Goal: Task Accomplishment & Management: Use online tool/utility

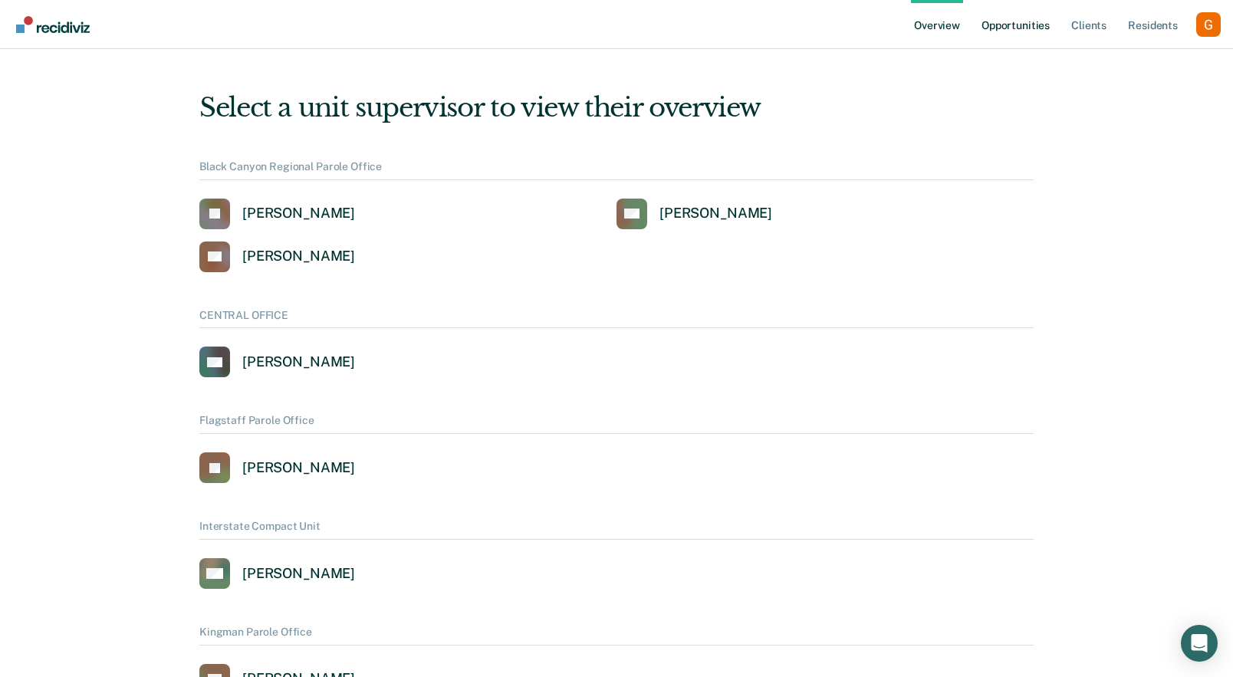
click at [1035, 33] on link "Opportunities" at bounding box center [1016, 24] width 74 height 49
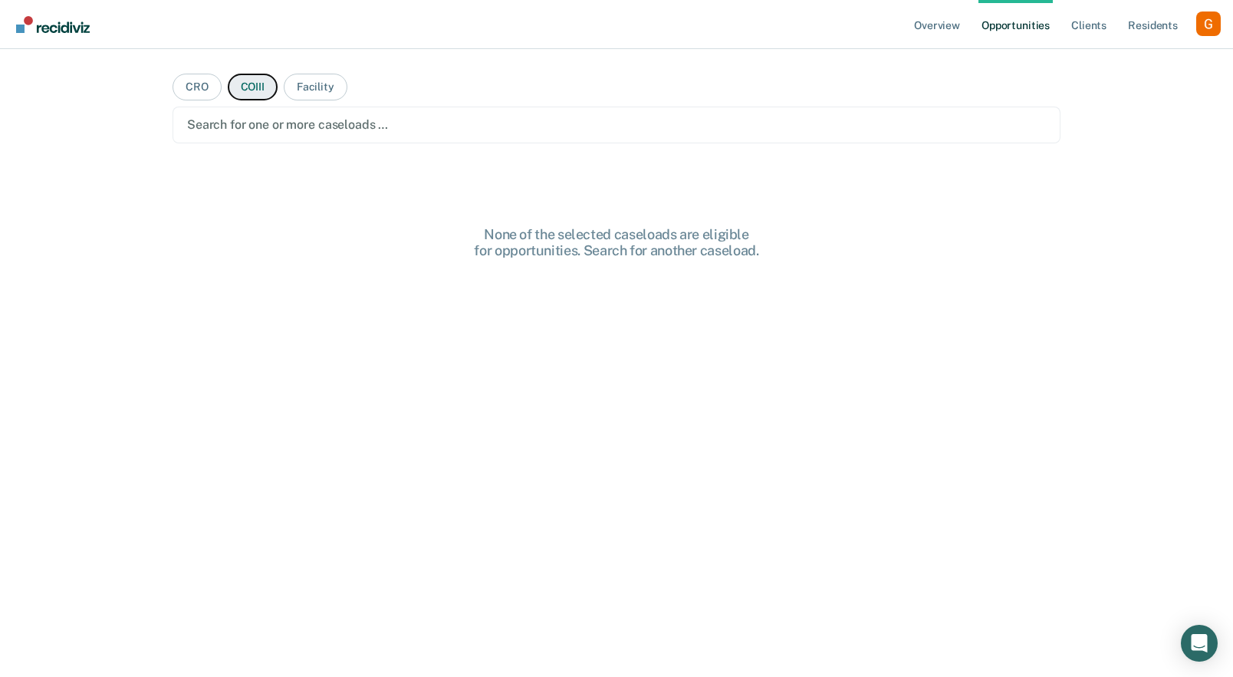
click at [252, 96] on button "COIII" at bounding box center [253, 87] width 50 height 27
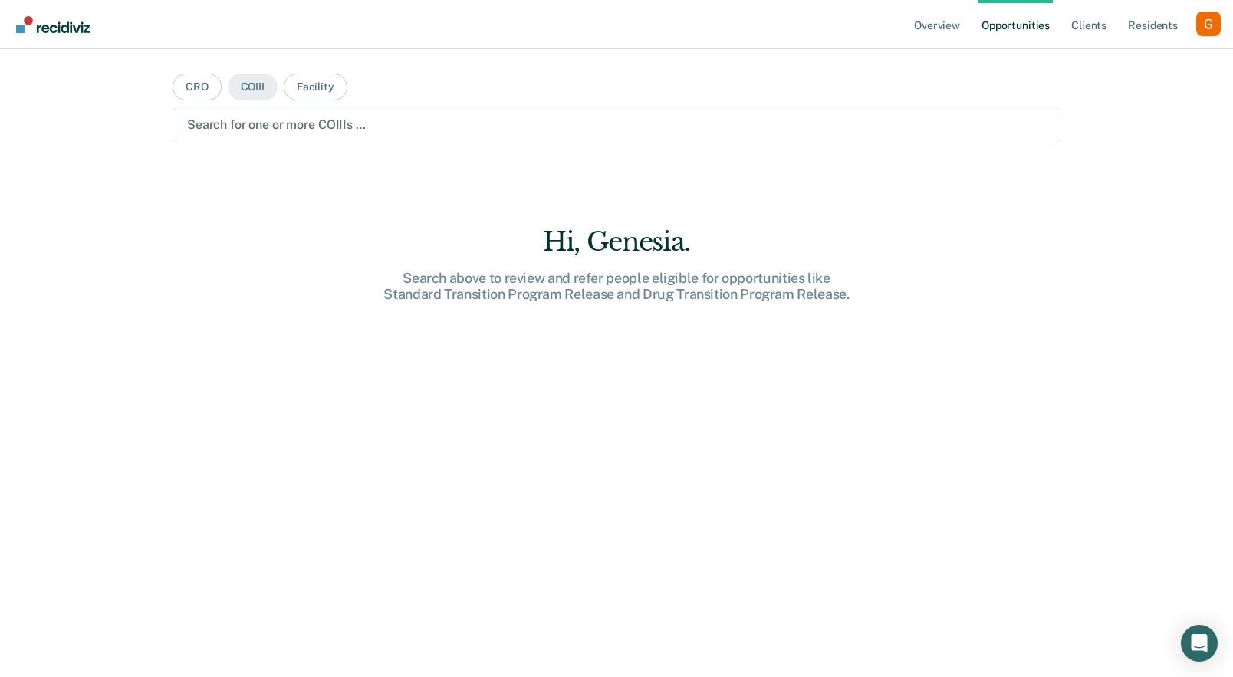
click at [282, 124] on div at bounding box center [616, 125] width 859 height 18
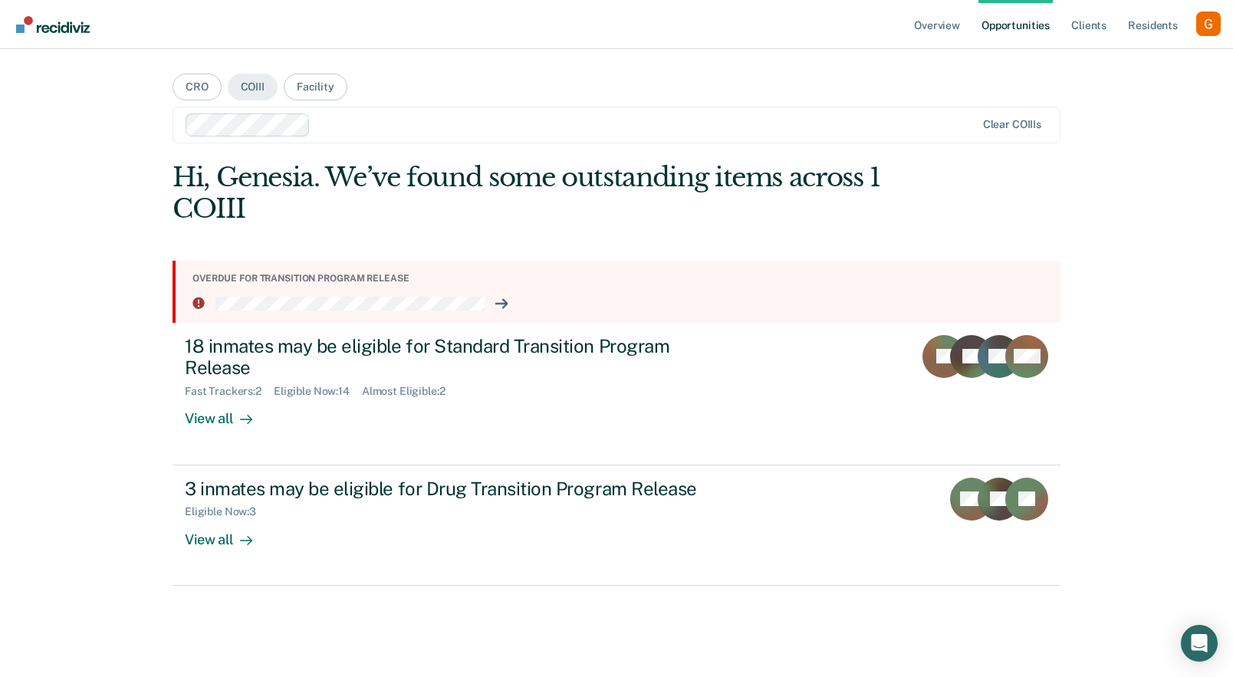
click at [358, 116] on div at bounding box center [646, 125] width 658 height 18
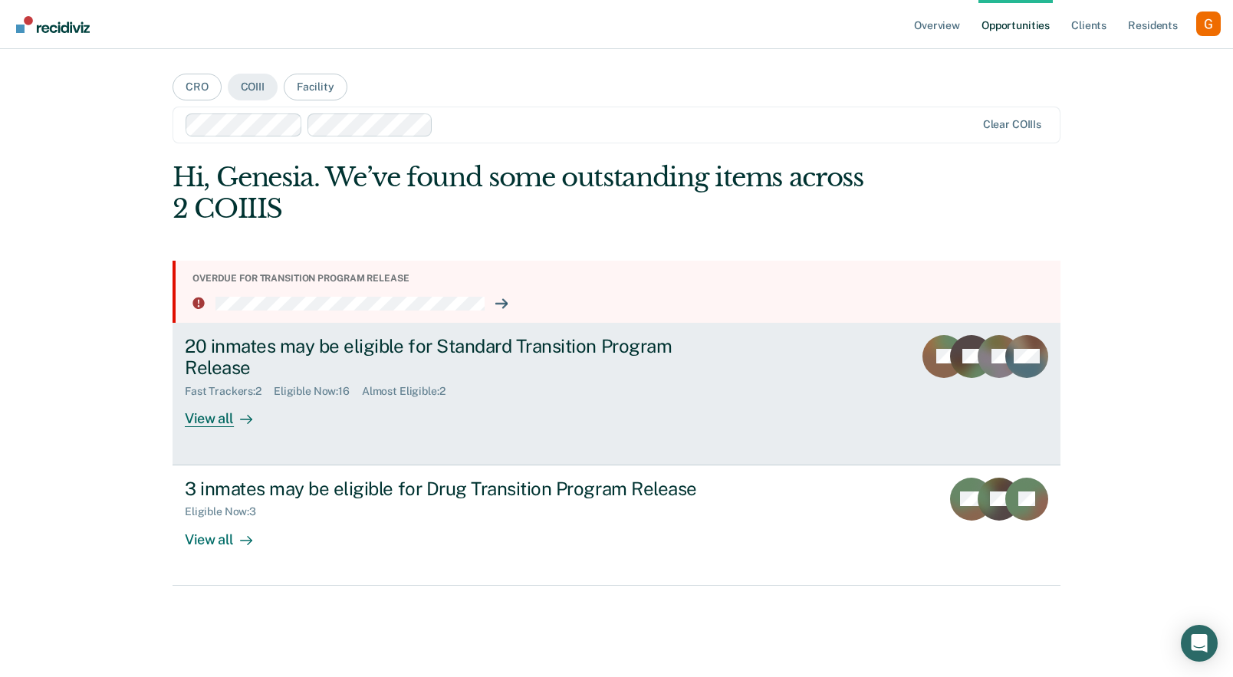
click at [357, 415] on div "20 inmates may be eligible for Standard Transition Program Release Fast Tracker…" at bounding box center [472, 381] width 575 height 93
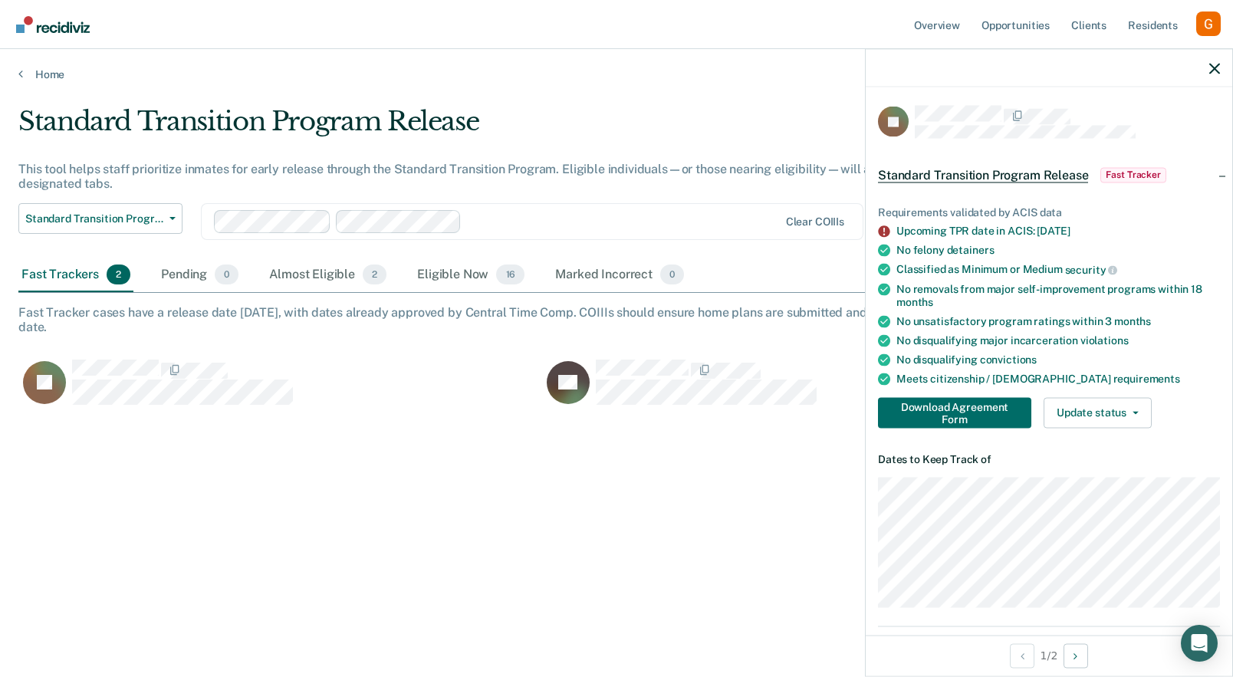
click at [1089, 340] on span "violations" at bounding box center [1105, 340] width 48 height 12
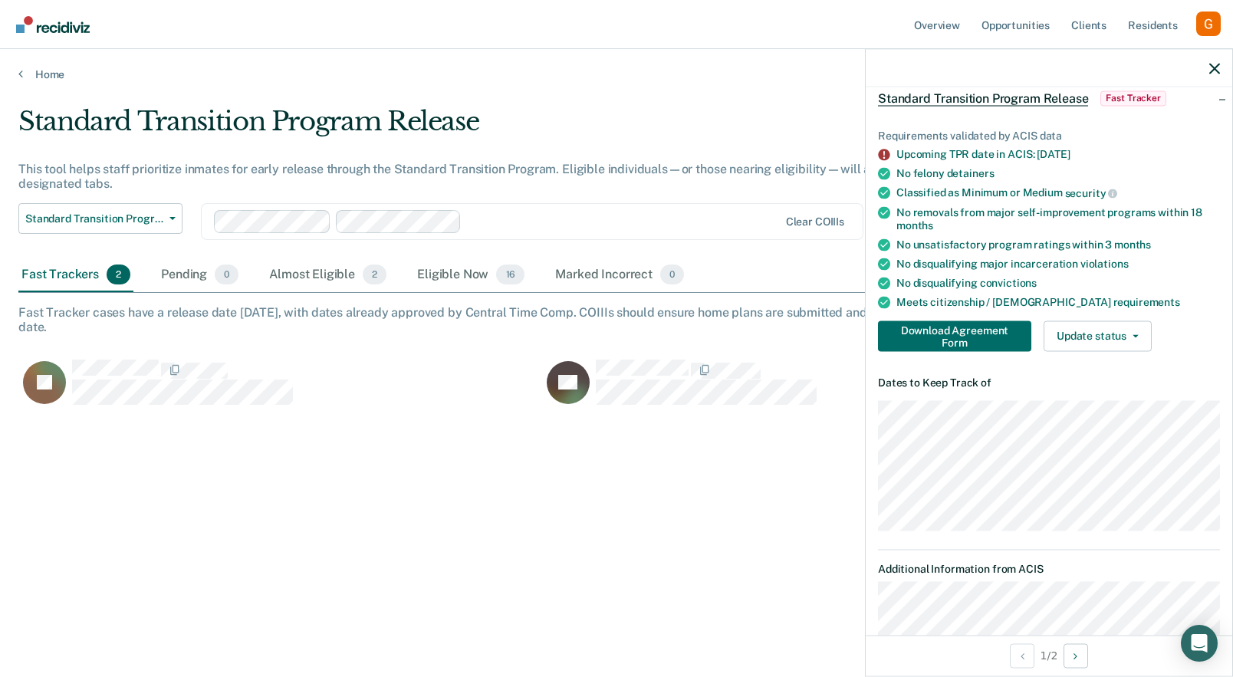
scroll to position [313, 0]
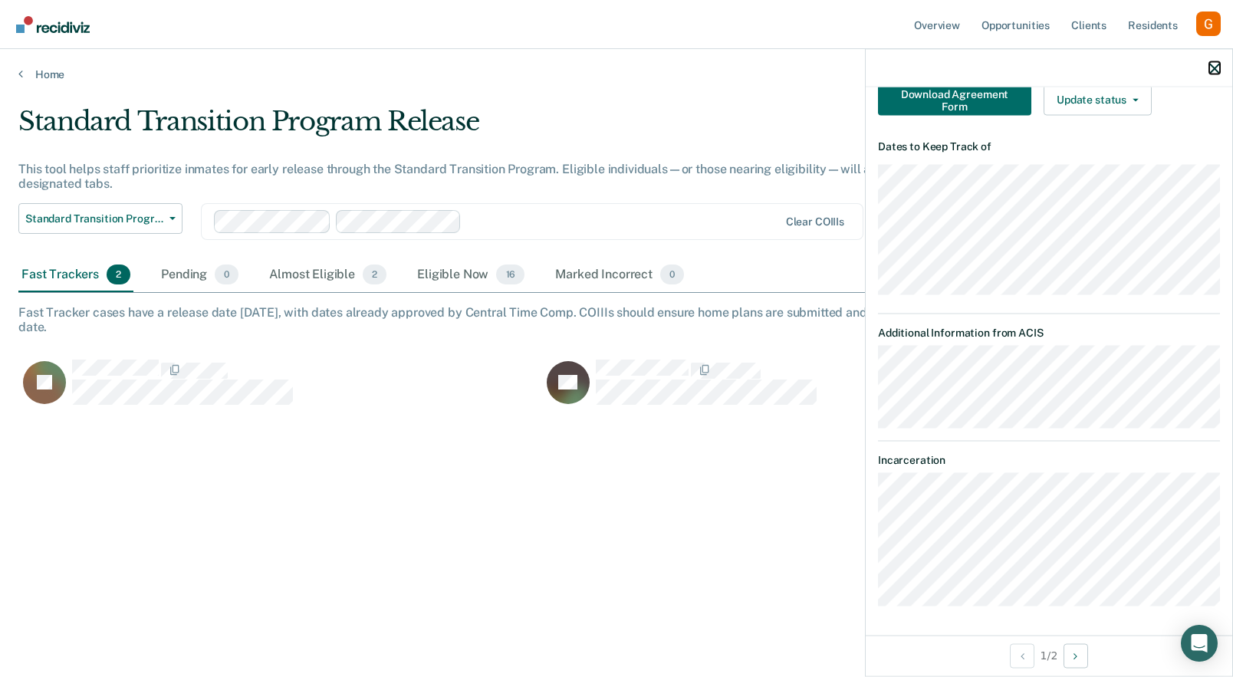
click at [1210, 73] on icon "button" at bounding box center [1215, 68] width 11 height 11
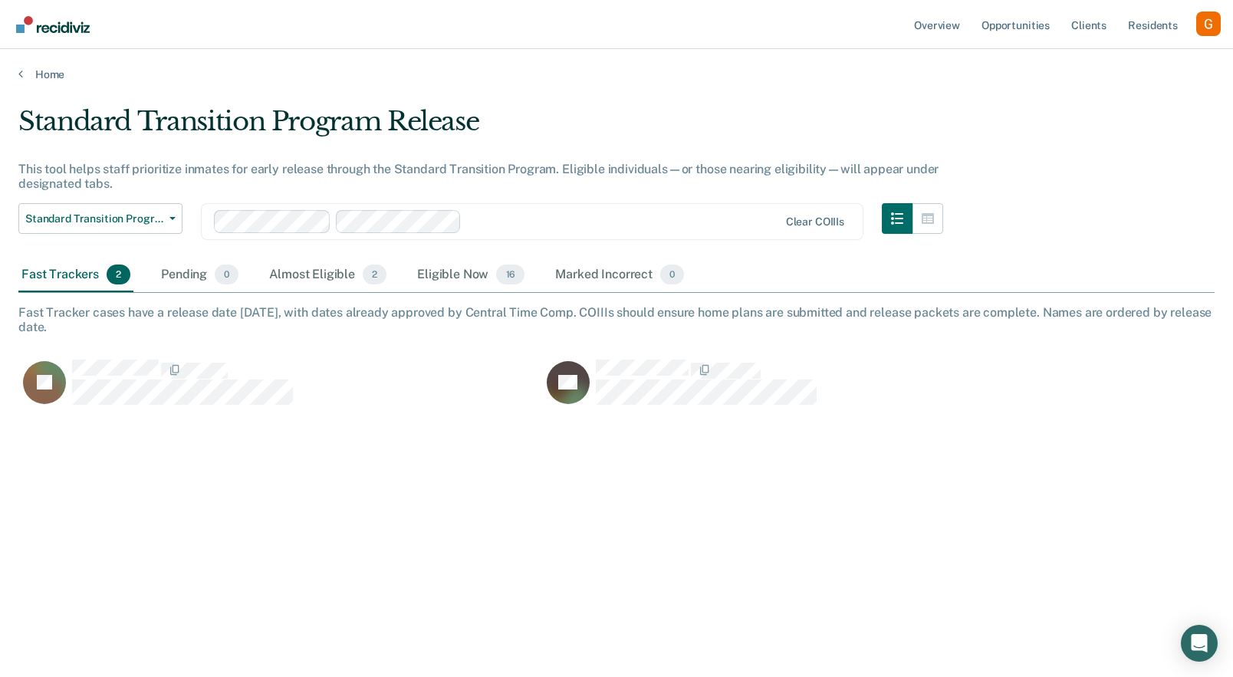
click at [1206, 23] on div "Profile dropdown button" at bounding box center [1209, 24] width 25 height 25
click at [1117, 64] on link "Profile" at bounding box center [1146, 62] width 123 height 13
